Goal: Task Accomplishment & Management: Complete application form

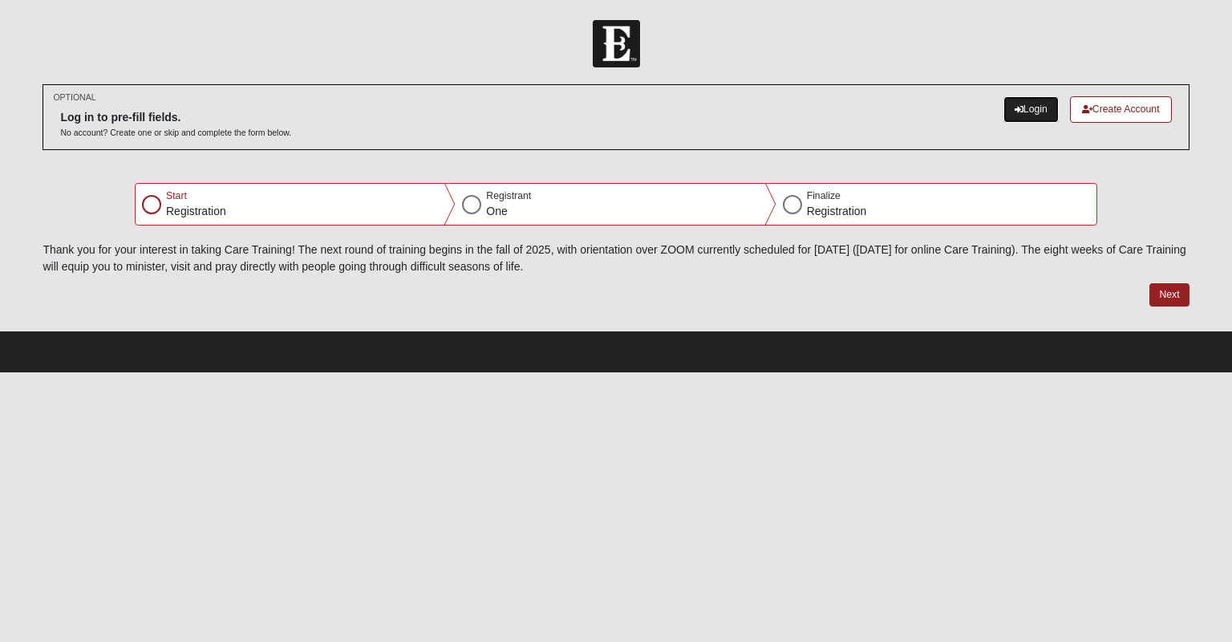
click at [1017, 114] on link "Login" at bounding box center [1030, 109] width 55 height 26
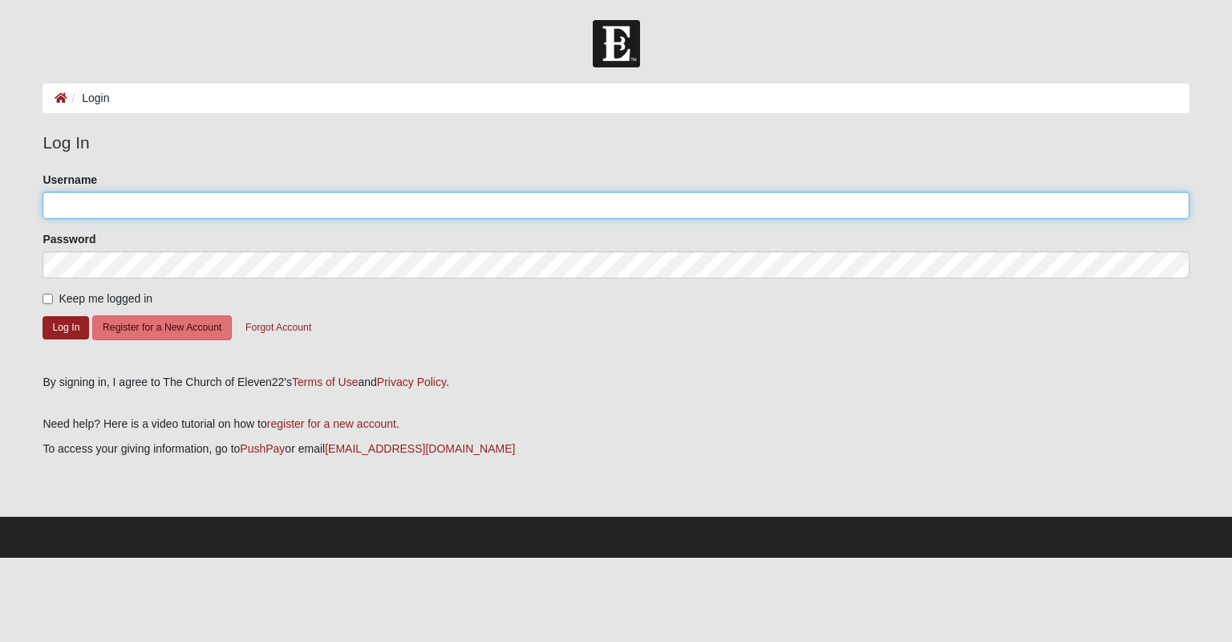
click at [312, 208] on input "Username" at bounding box center [616, 205] width 1146 height 27
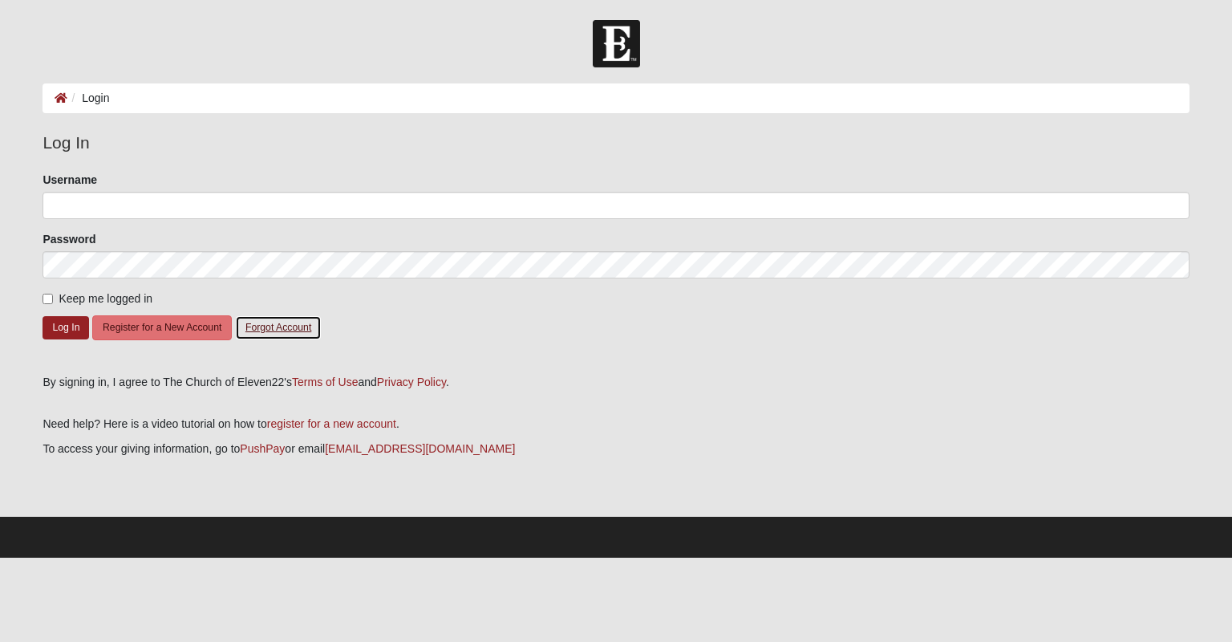
click at [293, 327] on button "Forgot Account" at bounding box center [278, 327] width 87 height 25
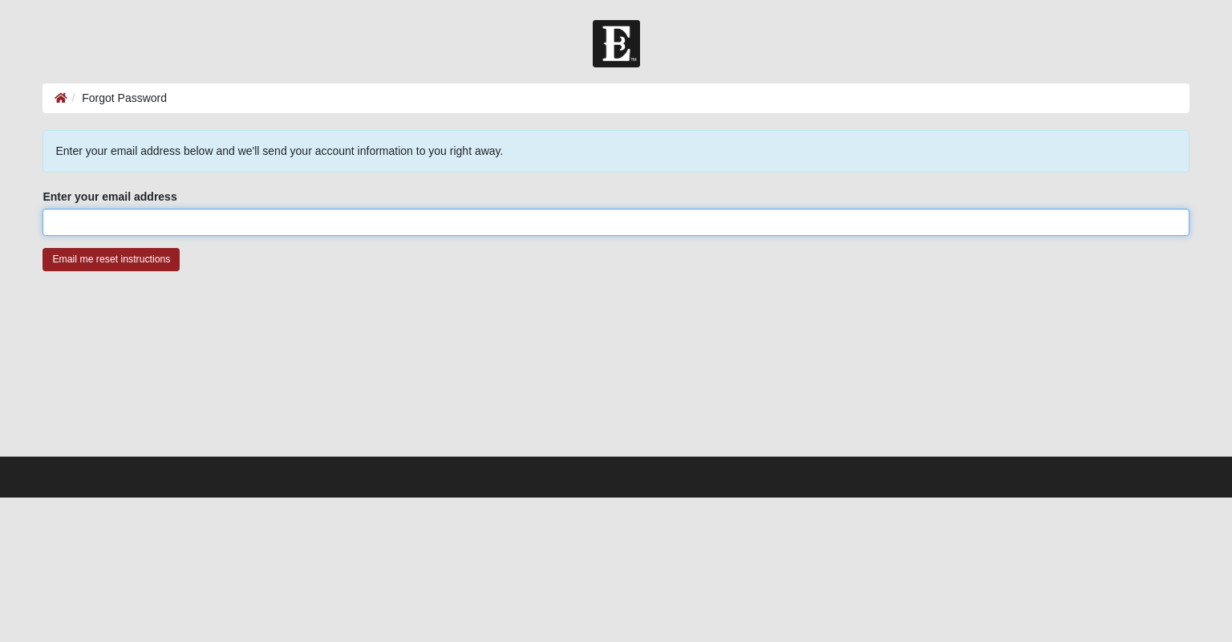
click at [188, 225] on input "Enter your email address" at bounding box center [616, 221] width 1146 height 27
type input "[EMAIL_ADDRESS][DOMAIN_NAME]"
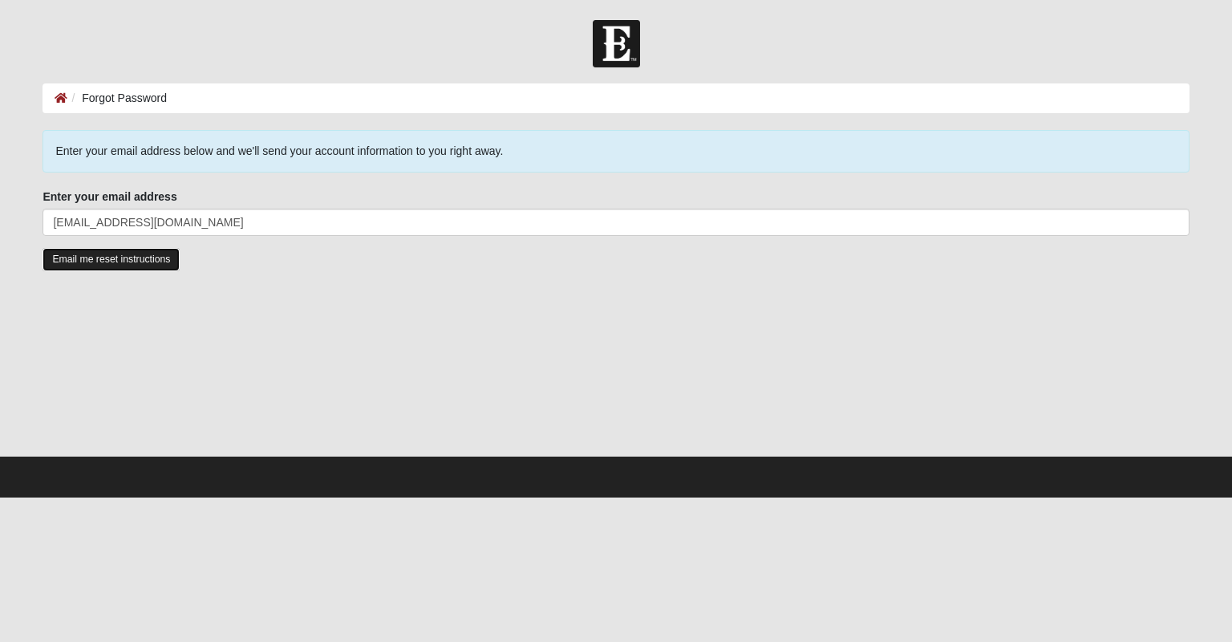
click at [136, 260] on input "Email me reset instructions" at bounding box center [111, 259] width 137 height 23
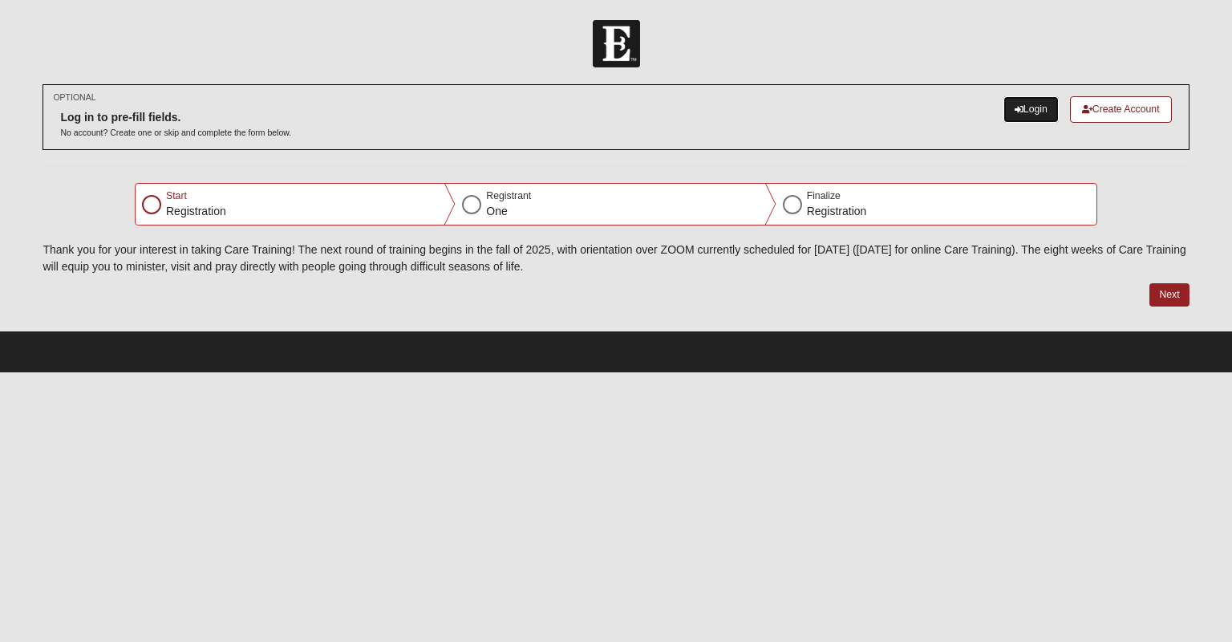
click at [1044, 112] on link "Login" at bounding box center [1030, 109] width 55 height 26
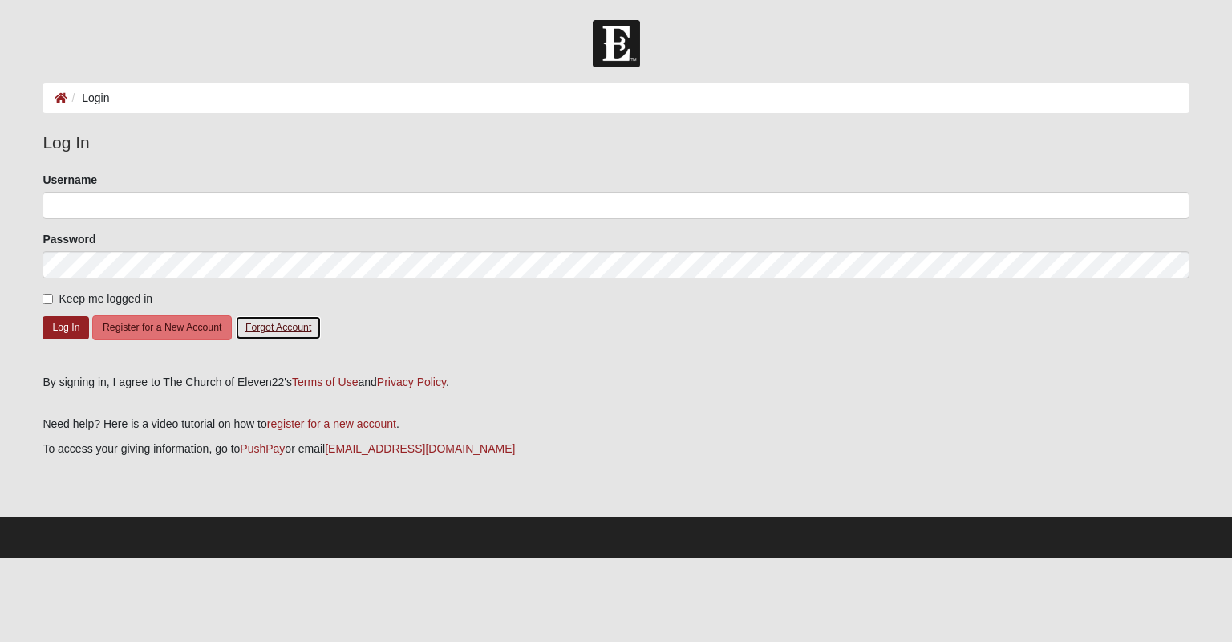
click at [295, 324] on button "Forgot Account" at bounding box center [278, 327] width 87 height 25
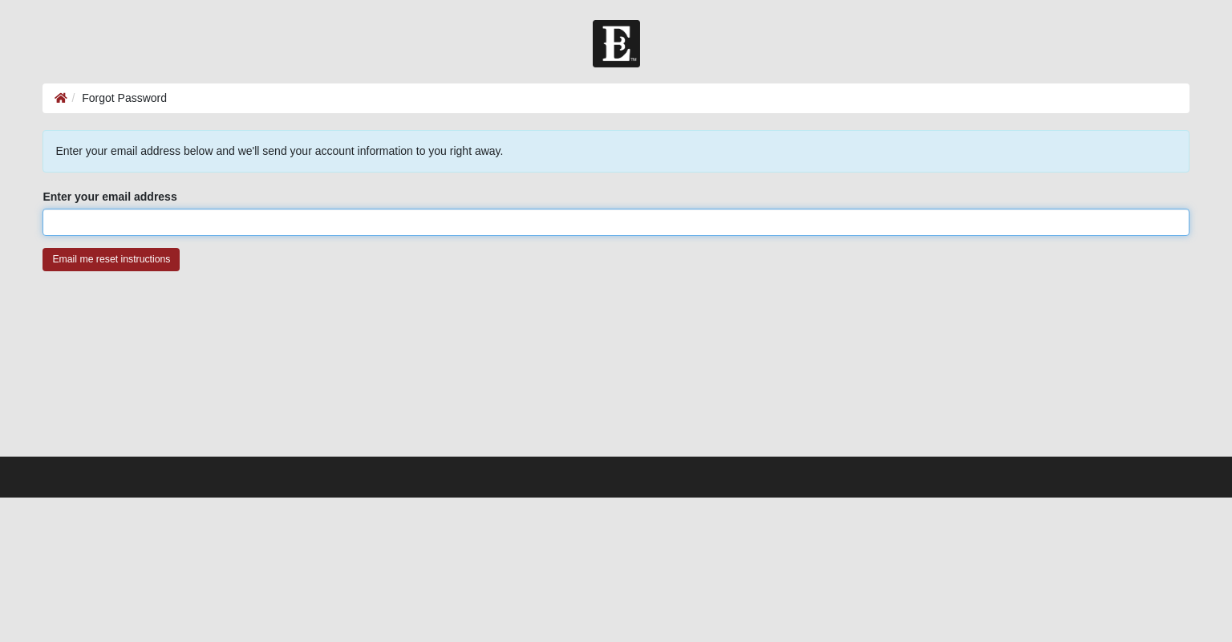
click at [214, 226] on input "Enter your email address" at bounding box center [616, 221] width 1146 height 27
type input "[EMAIL_ADDRESS][DOMAIN_NAME]"
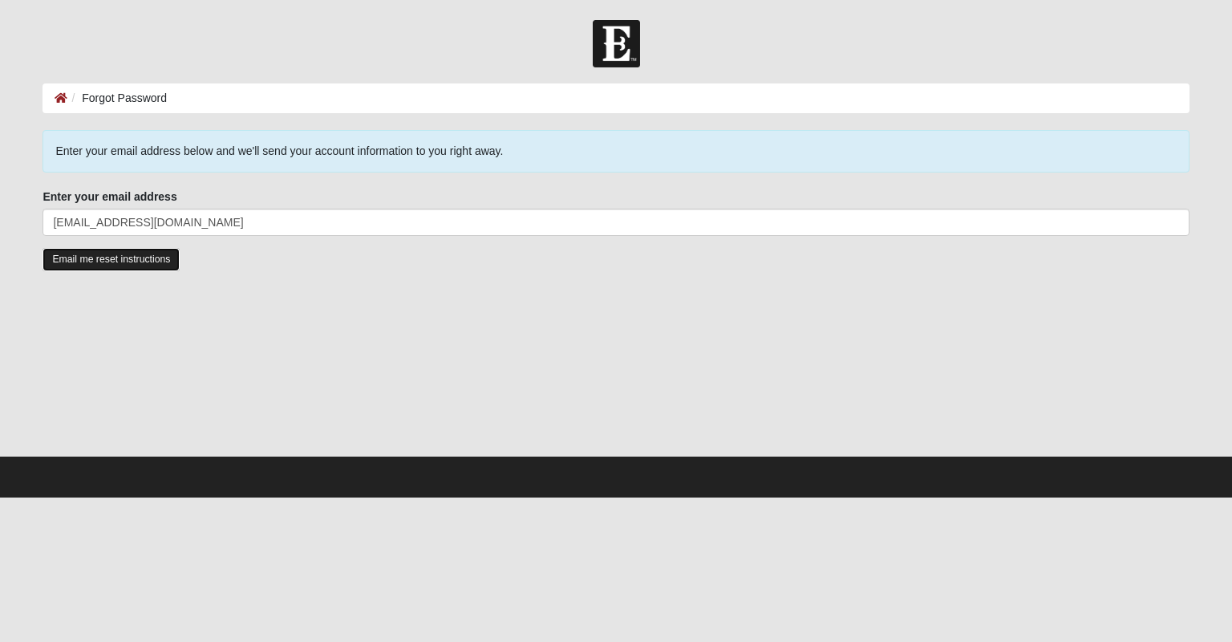
click at [164, 261] on input "Email me reset instructions" at bounding box center [111, 259] width 137 height 23
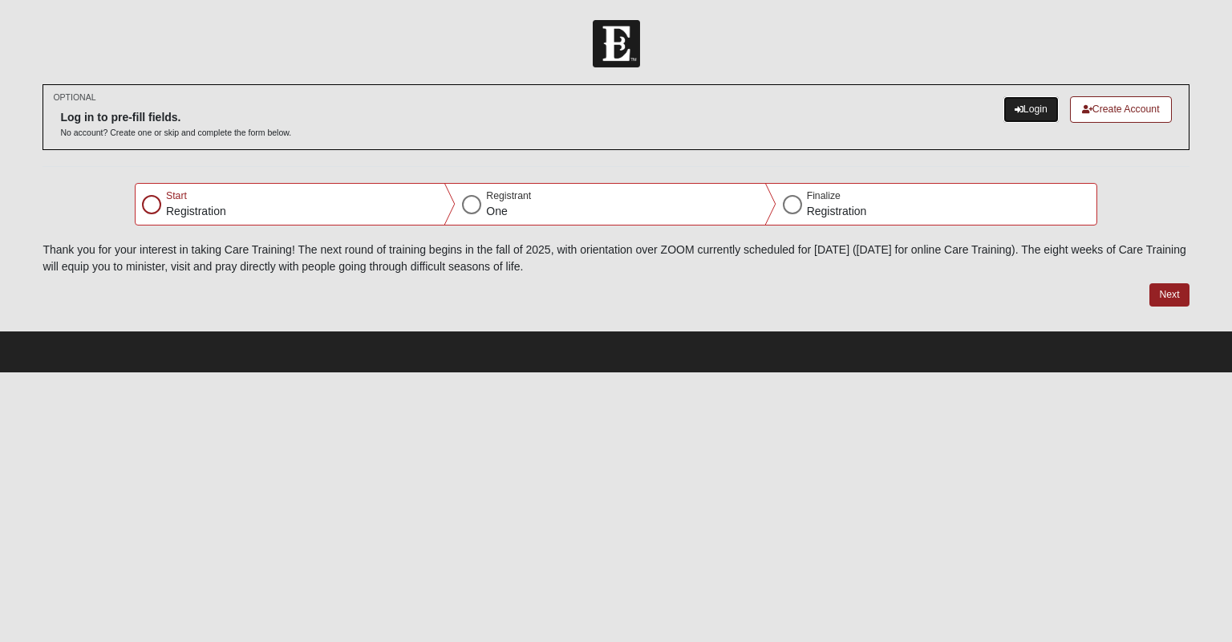
click at [1043, 110] on link "Login" at bounding box center [1030, 109] width 55 height 26
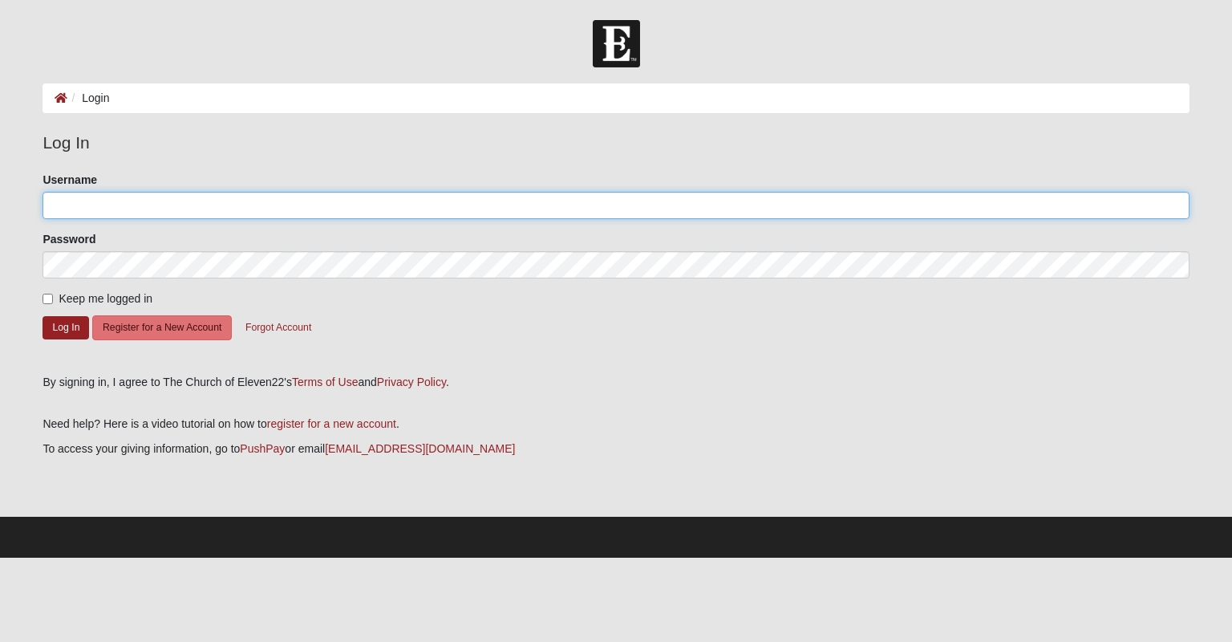
click at [411, 200] on input "Username" at bounding box center [616, 205] width 1146 height 27
type input "Lherron"
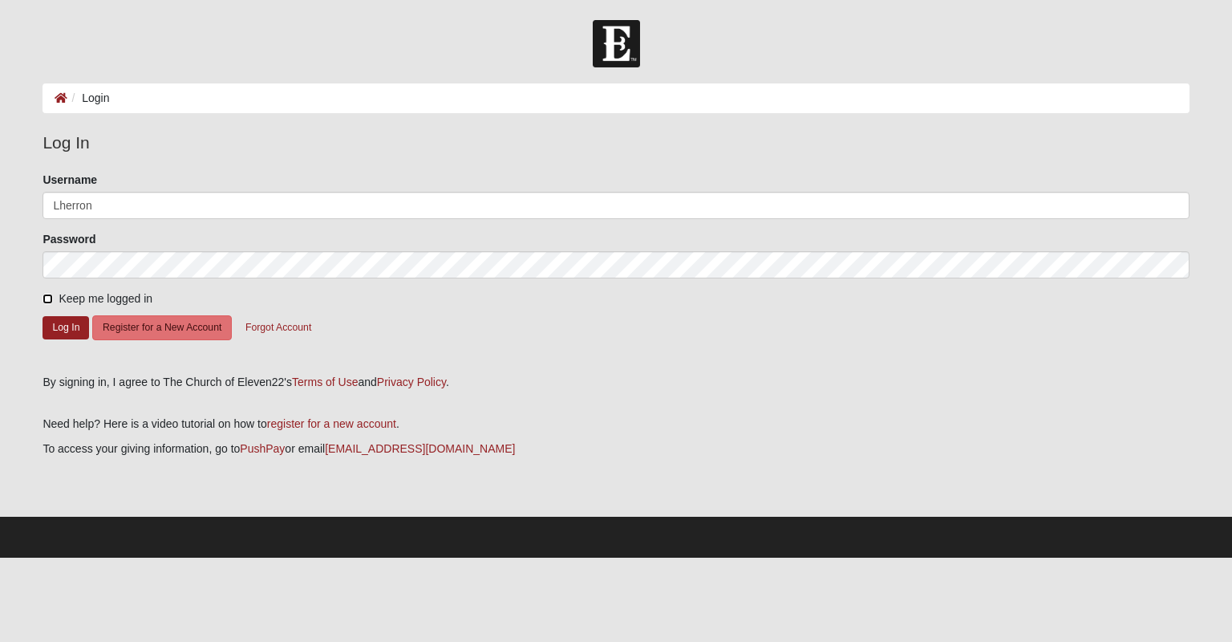
click at [53, 298] on input "Keep me logged in" at bounding box center [48, 298] width 10 height 10
checkbox input "true"
click at [64, 321] on button "Log In" at bounding box center [66, 327] width 47 height 23
